Goal: Navigation & Orientation: Find specific page/section

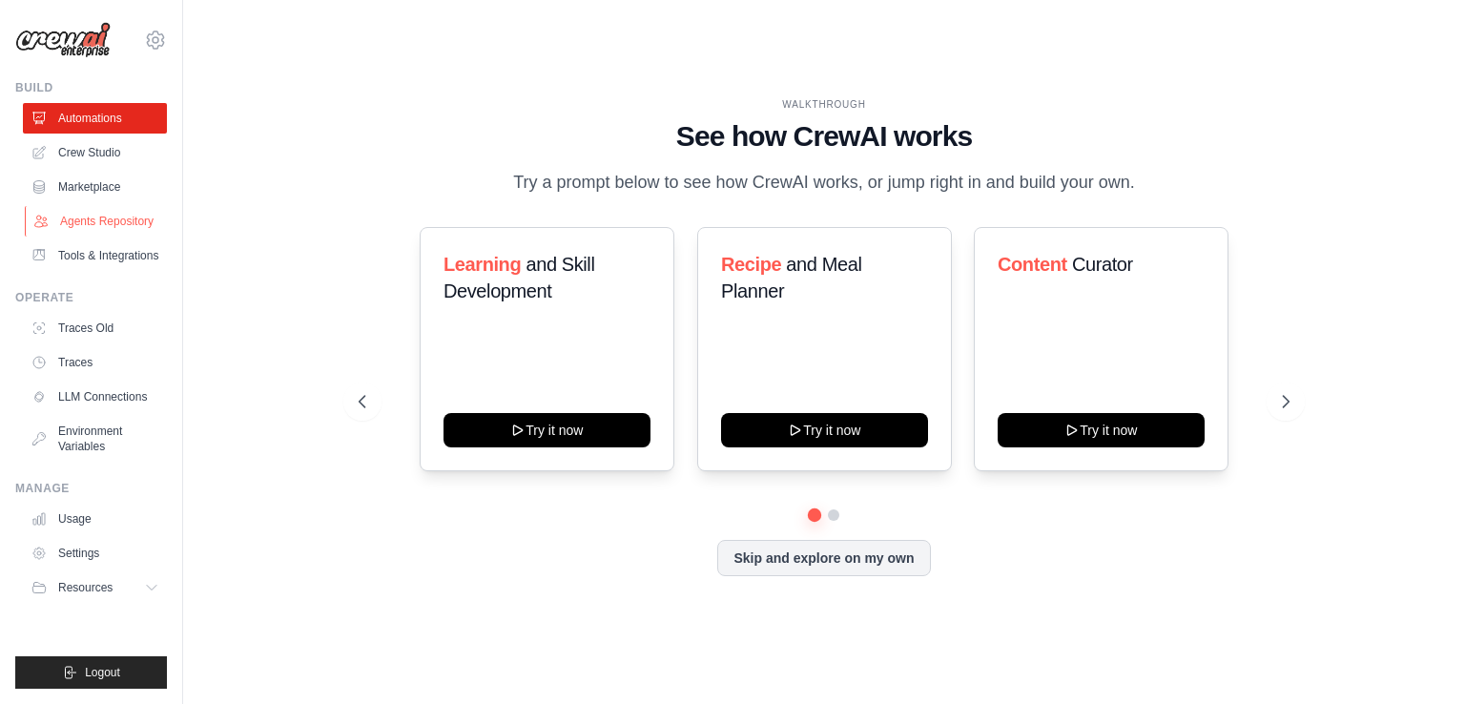
click at [114, 211] on link "Agents Repository" at bounding box center [97, 221] width 144 height 31
click at [87, 225] on link "Agents Repository" at bounding box center [97, 221] width 144 height 31
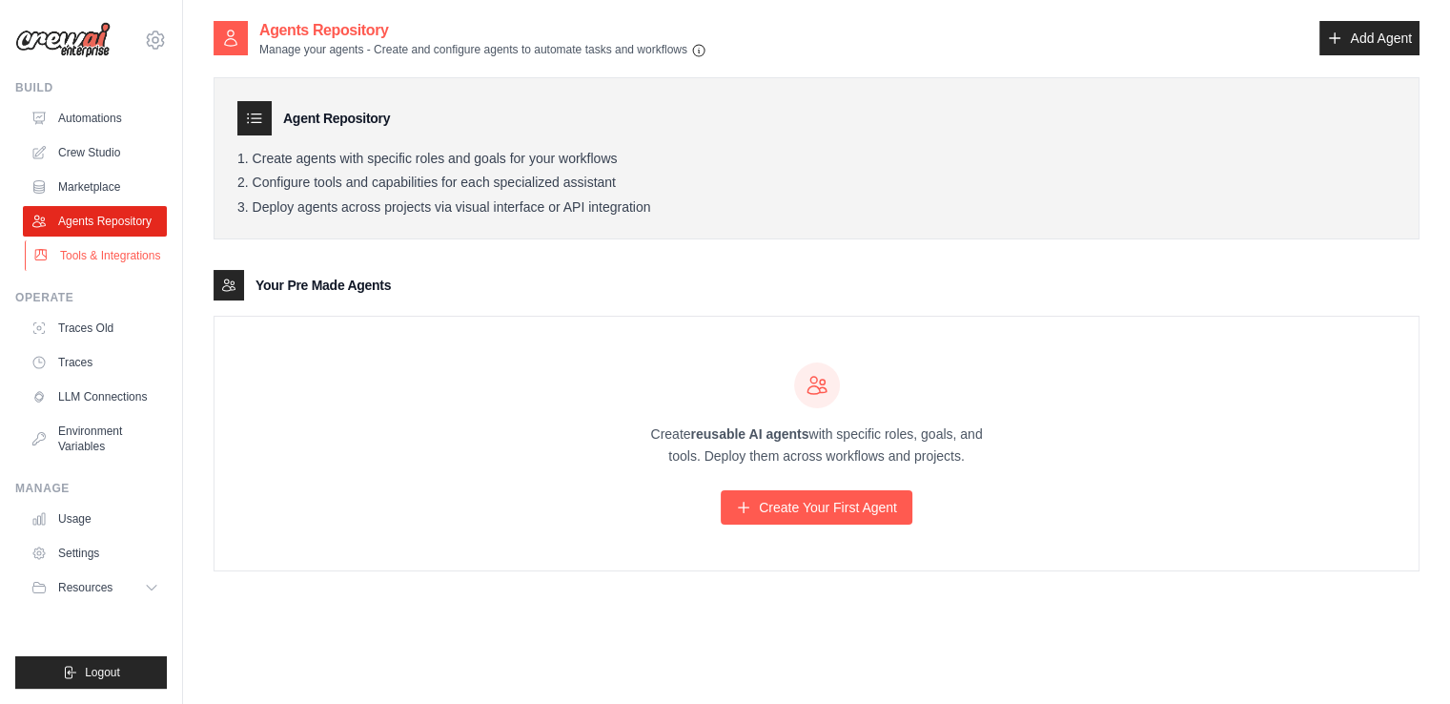
click at [65, 263] on link "Tools & Integrations" at bounding box center [97, 255] width 144 height 31
